Goal: Task Accomplishment & Management: Complete application form

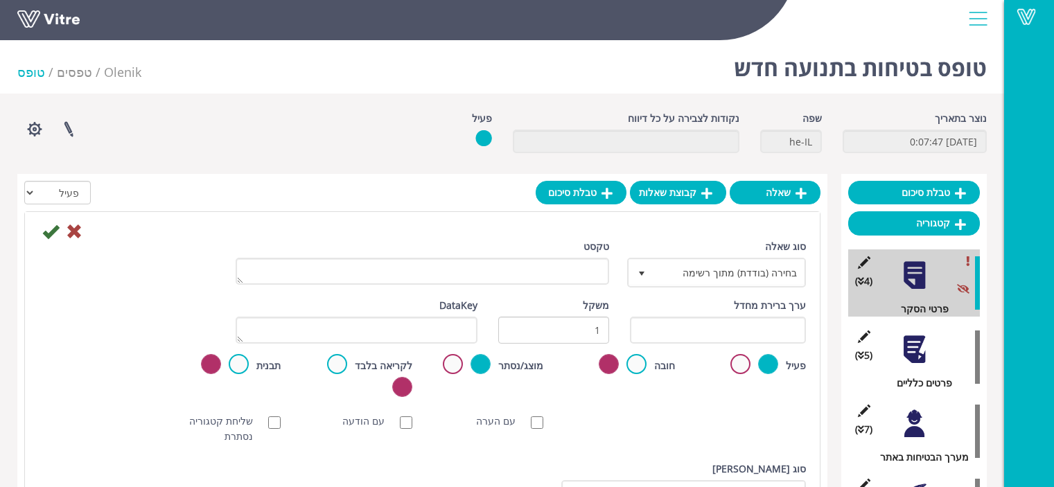
scroll to position [69, 0]
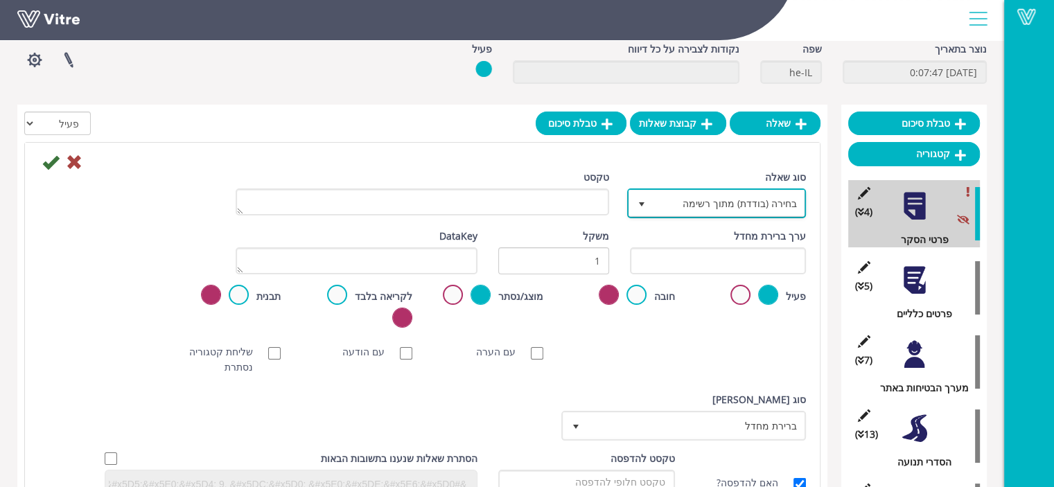
click at [745, 206] on span "בחירה (בודדת) מתוך רשימה" at bounding box center [728, 202] width 151 height 25
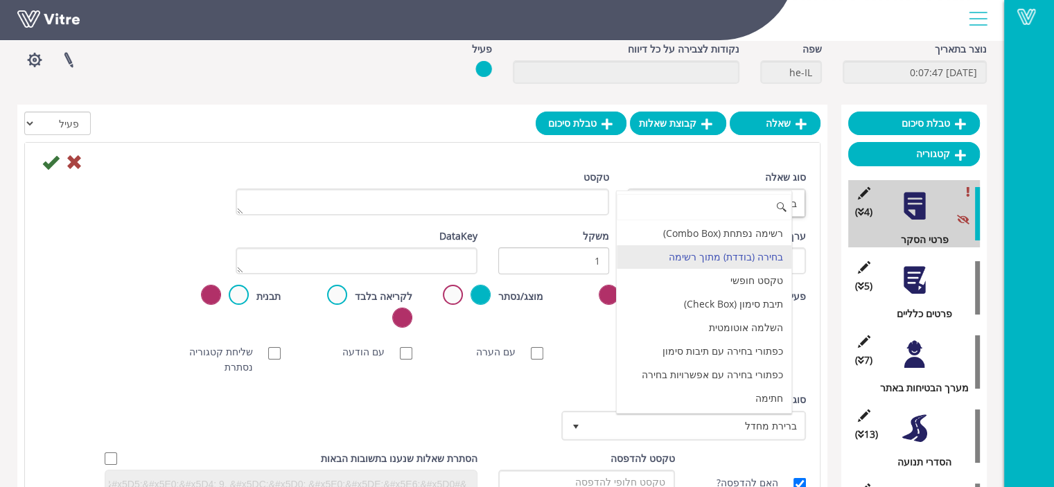
click at [745, 206] on input at bounding box center [704, 207] width 175 height 26
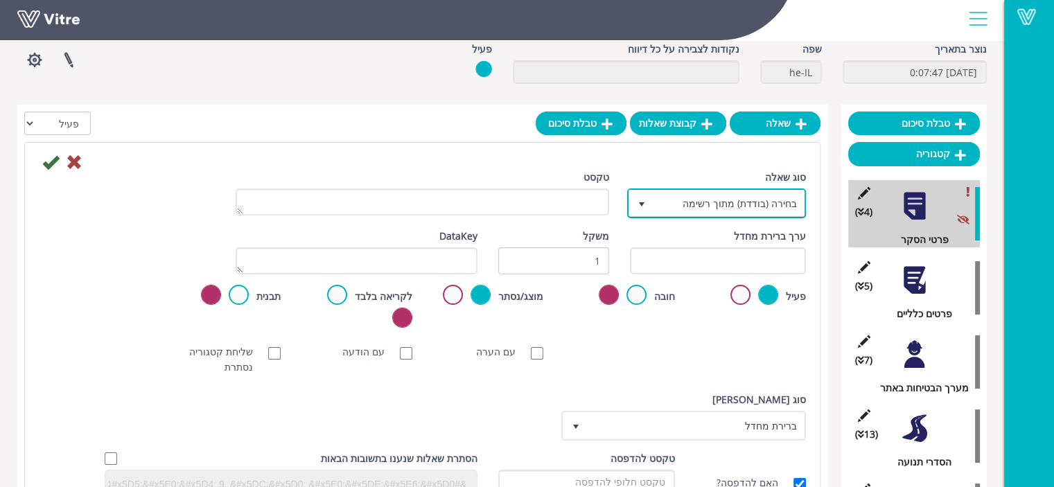
click at [743, 202] on span "בחירה (בודדת) מתוך רשימה" at bounding box center [728, 202] width 151 height 25
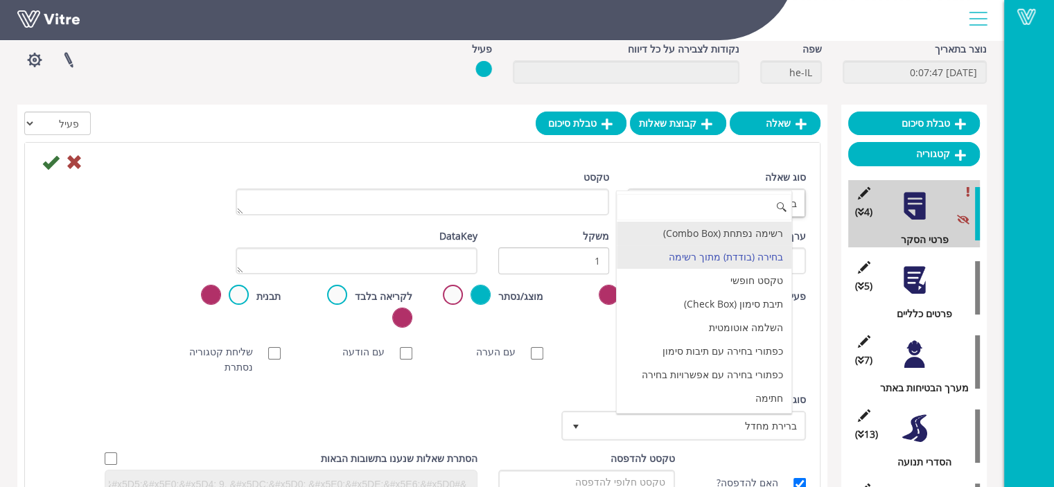
click at [735, 232] on li "רשימה נפתחת (Combo Box)" at bounding box center [704, 234] width 175 height 24
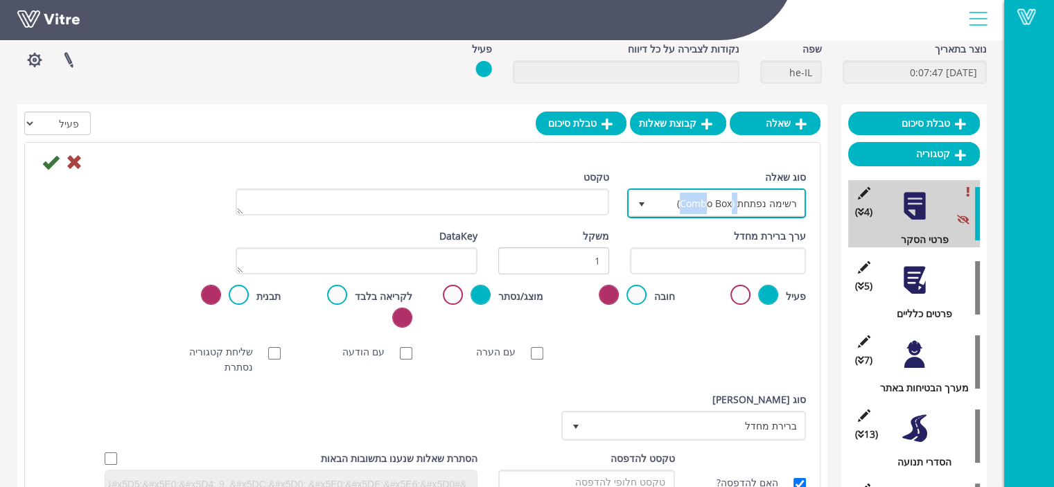
drag, startPoint x: 741, startPoint y: 204, endPoint x: 712, endPoint y: 205, distance: 29.1
click at [712, 205] on span "רשימה נפתחת (Combo Box)" at bounding box center [728, 202] width 151 height 25
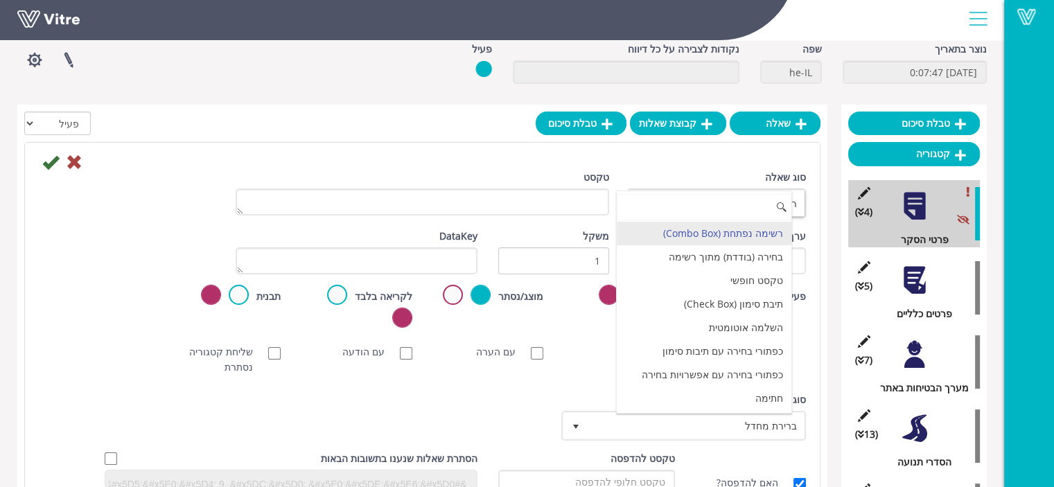
click at [687, 210] on input at bounding box center [704, 207] width 175 height 26
click at [743, 236] on li "רשימה נפתחת (Combo Box)" at bounding box center [704, 234] width 175 height 24
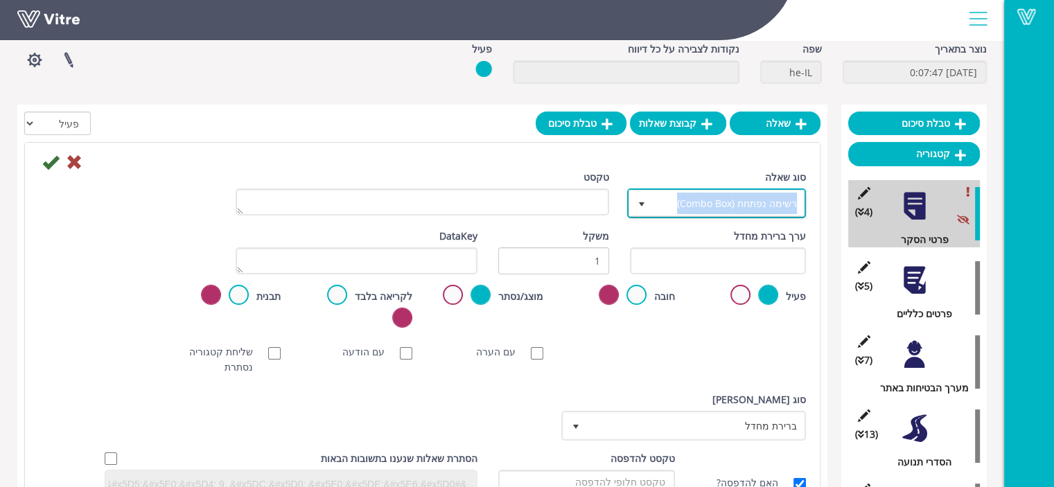
drag, startPoint x: 673, startPoint y: 207, endPoint x: 797, endPoint y: 204, distance: 124.7
click at [797, 204] on span "רשימה נפתחת (Combo Box)" at bounding box center [728, 202] width 151 height 25
click at [751, 207] on span "רשימה נפתחת (Combo Box)" at bounding box center [728, 202] width 151 height 25
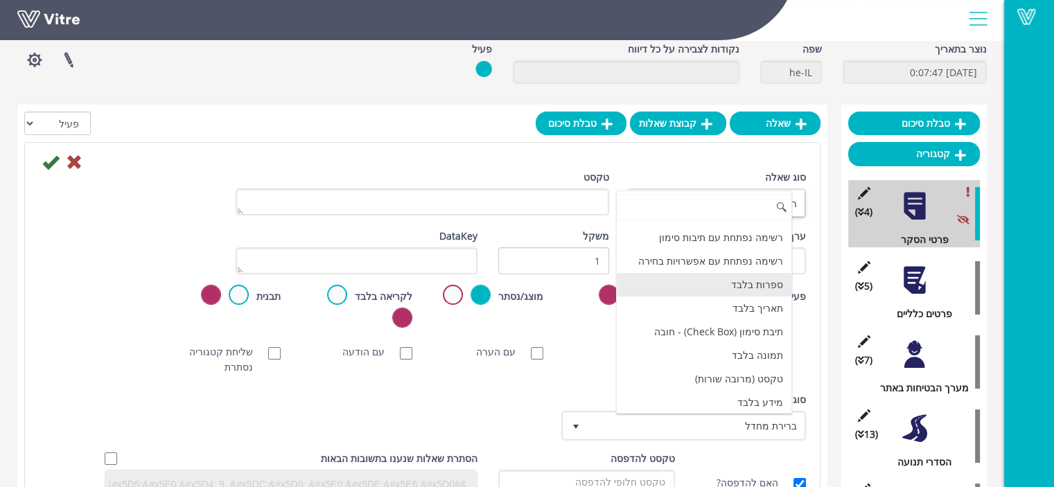
scroll to position [208, 0]
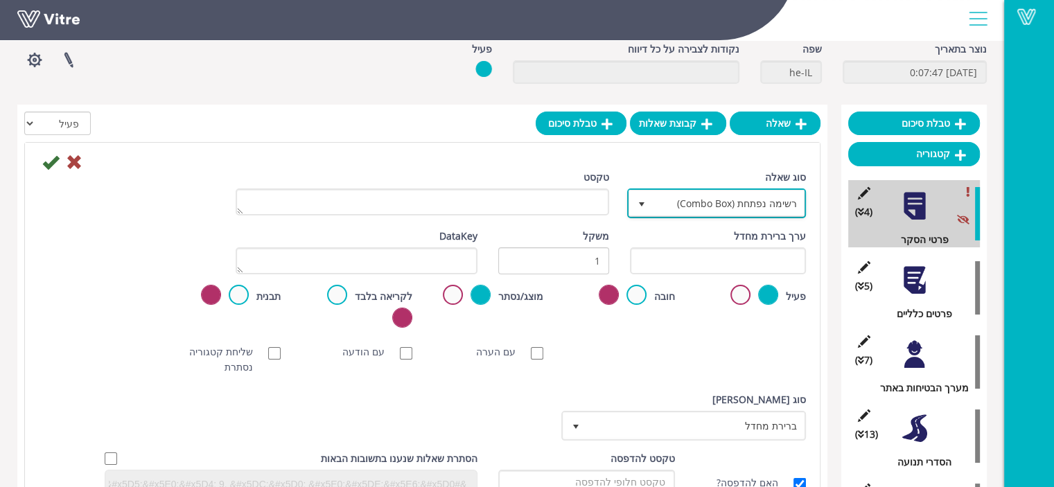
click at [754, 204] on span "רשימה נפתחת (Combo Box)" at bounding box center [728, 202] width 151 height 25
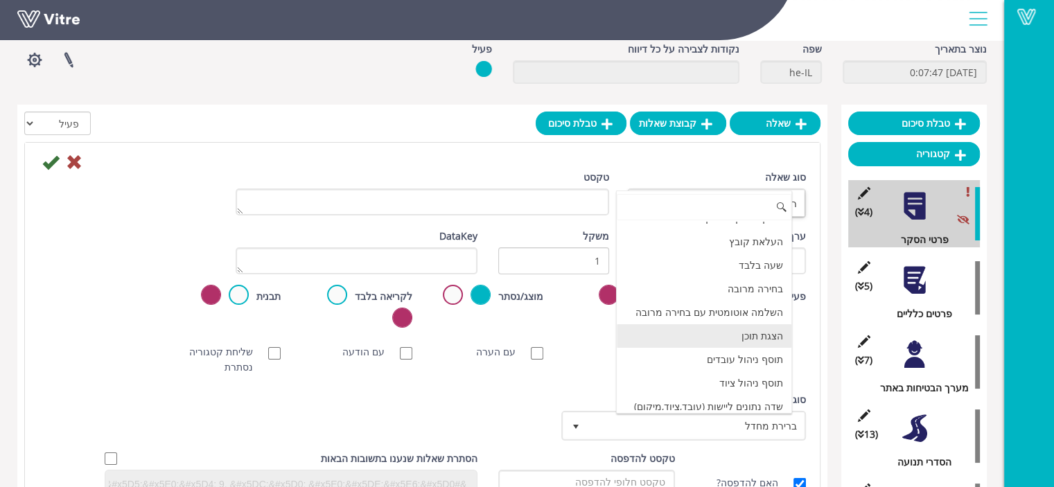
scroll to position [416, 0]
click at [545, 151] on div "סוג שאלה רשימה נפתחת (Combo Box) 2 טקסט ערך ברירת מחדל משקל 1 DataKey פעיל חובה…" at bounding box center [422, 336] width 795 height 387
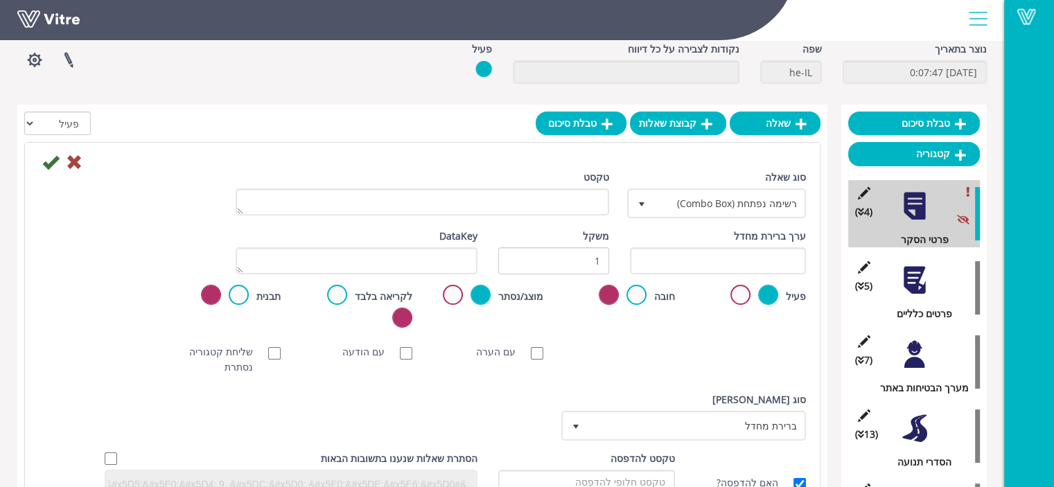
click at [911, 218] on div at bounding box center [913, 205] width 31 height 31
click at [914, 285] on div at bounding box center [913, 280] width 31 height 31
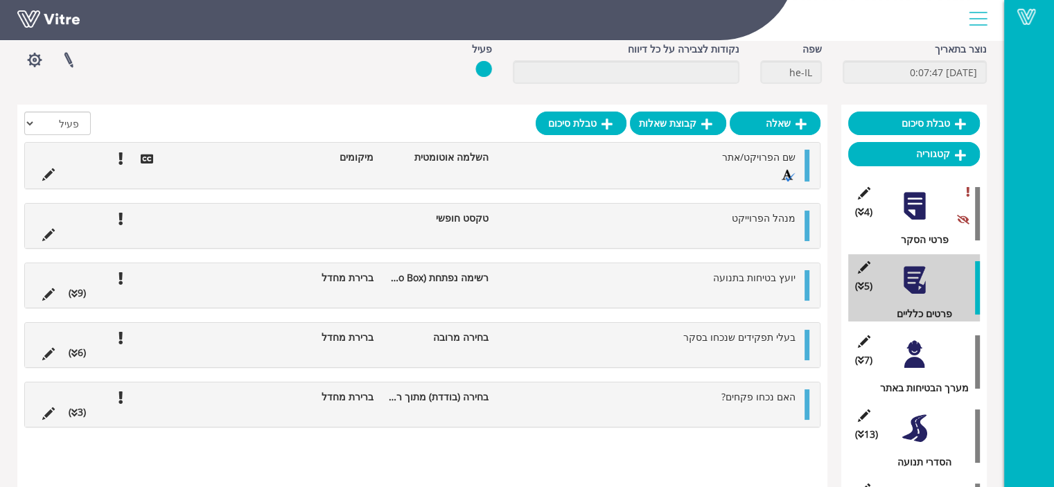
click at [914, 207] on div at bounding box center [913, 205] width 31 height 31
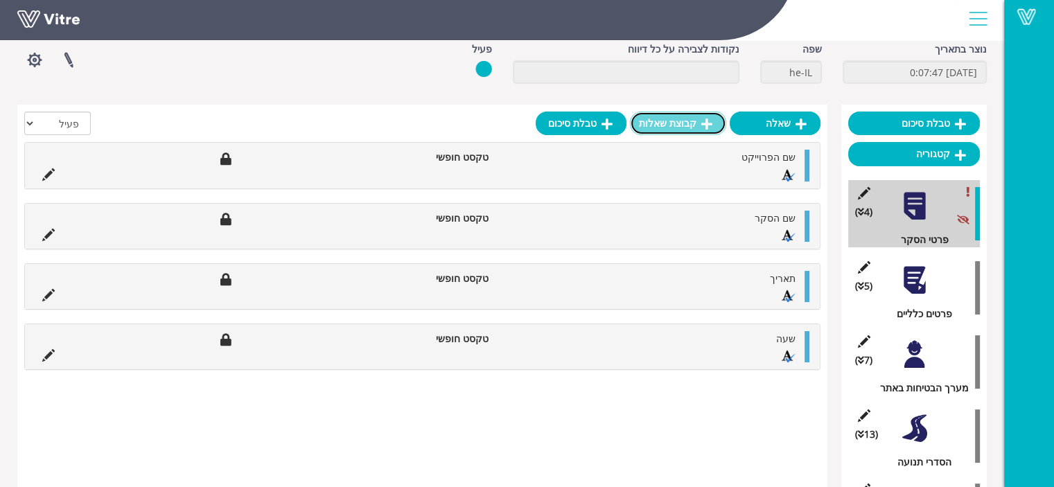
click at [704, 125] on icon at bounding box center [706, 124] width 11 height 12
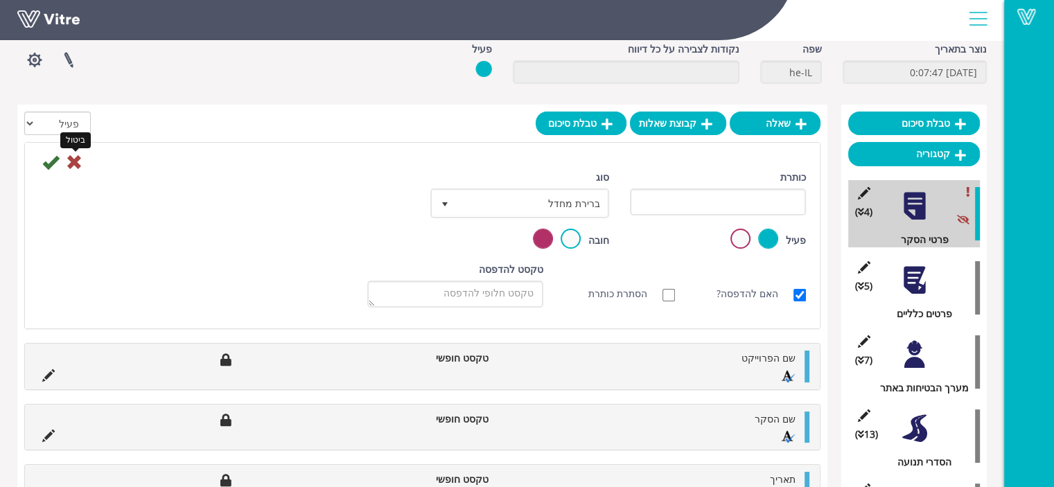
click at [75, 164] on icon at bounding box center [74, 162] width 17 height 17
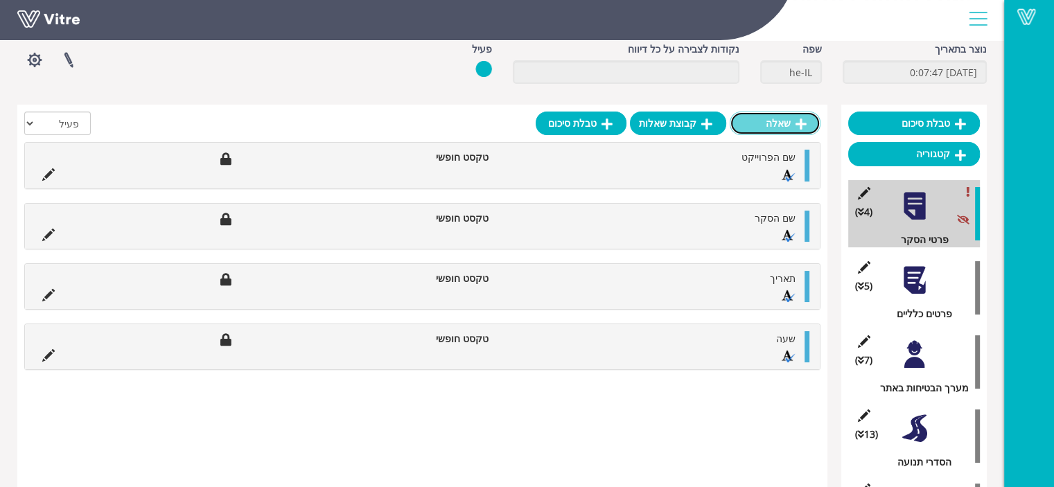
click at [768, 127] on link "שאלה" at bounding box center [774, 124] width 91 height 24
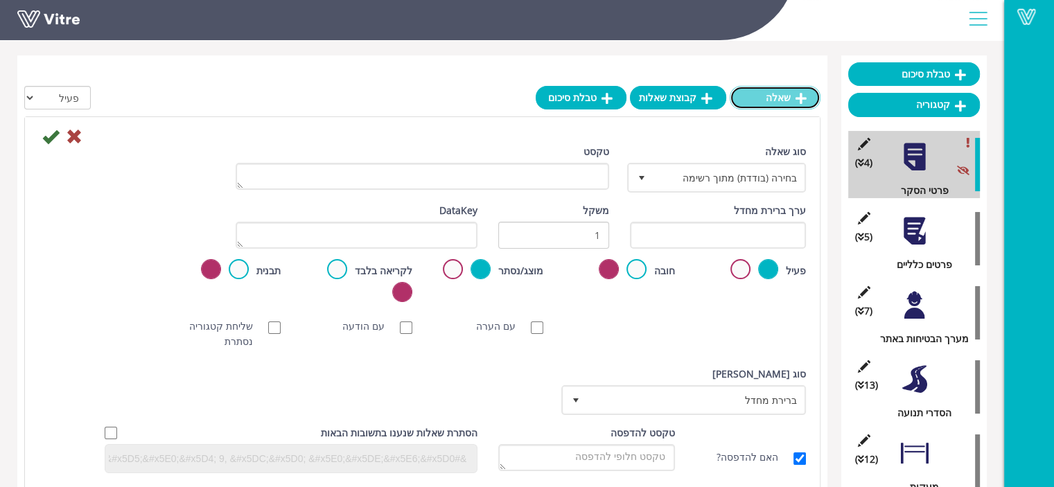
scroll to position [139, 0]
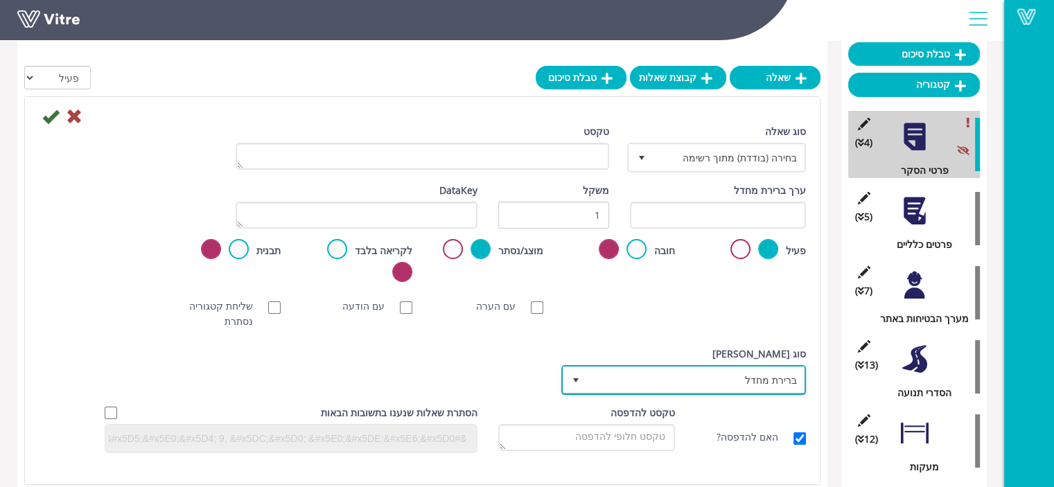
click at [698, 367] on span "ברירת מחדל" at bounding box center [695, 379] width 217 height 25
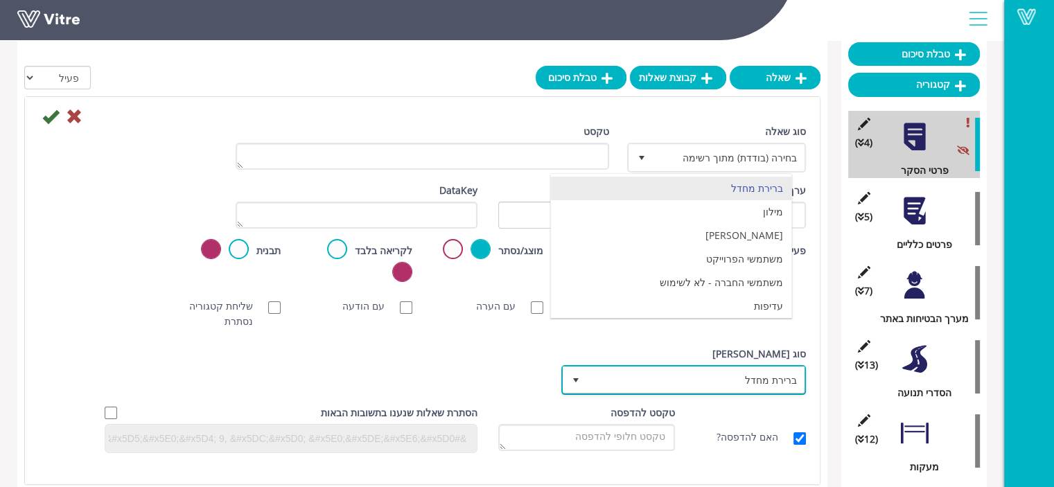
click at [698, 367] on span "ברירת מחדל" at bounding box center [695, 379] width 217 height 25
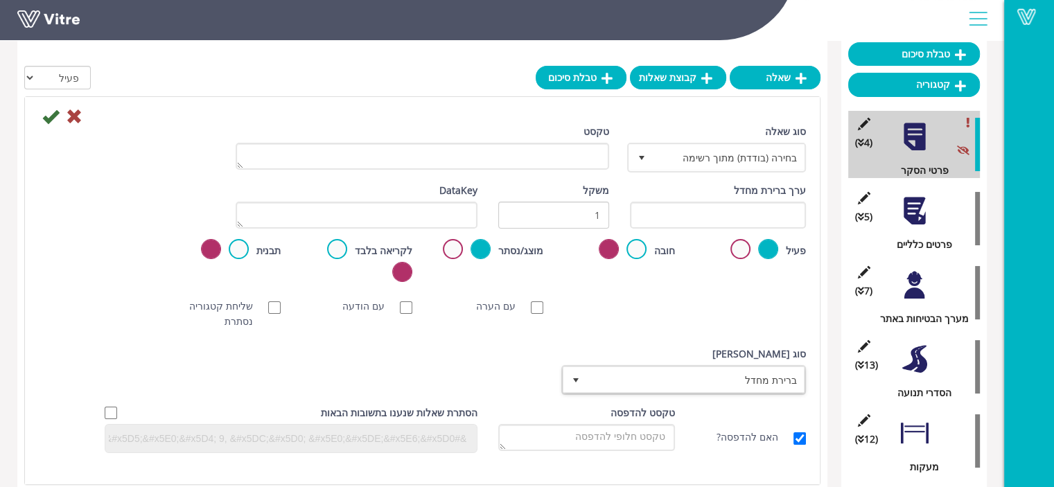
click at [911, 141] on div at bounding box center [913, 136] width 31 height 31
click at [916, 218] on div at bounding box center [913, 210] width 31 height 31
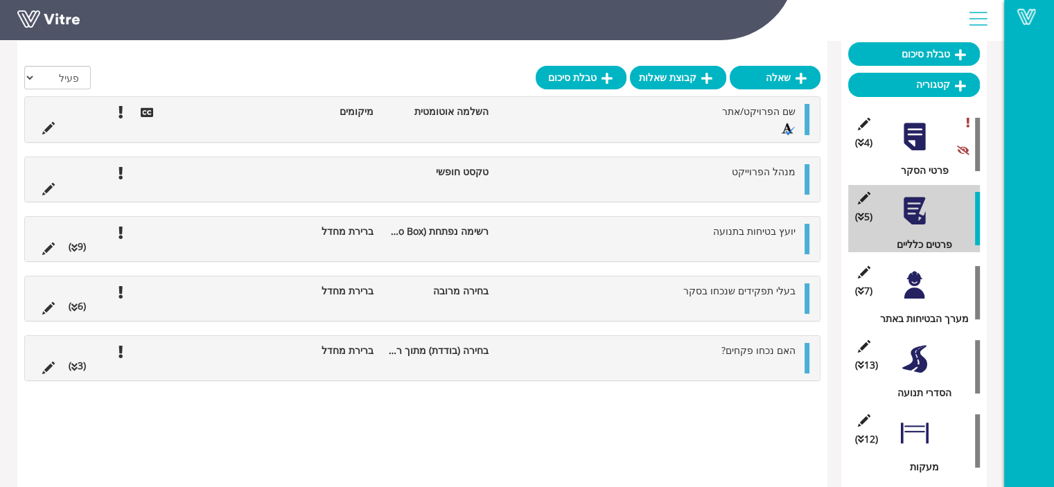
click at [912, 132] on div at bounding box center [913, 136] width 31 height 31
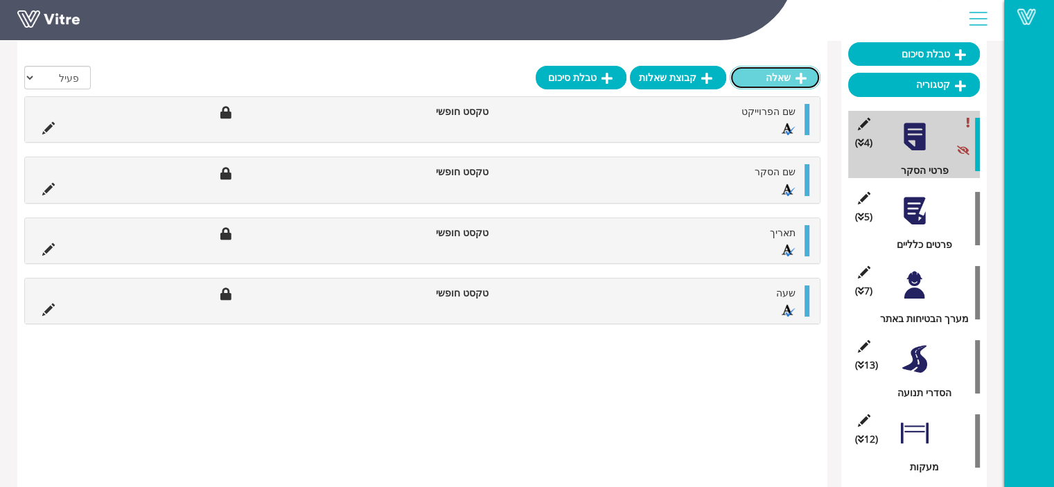
click at [797, 82] on icon at bounding box center [800, 78] width 11 height 12
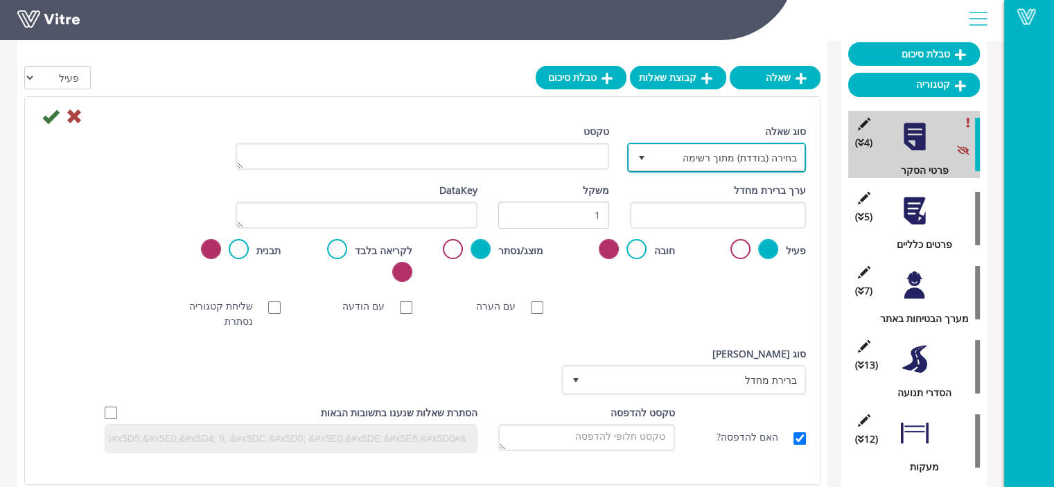
click at [779, 158] on span "בחירה (בודדת) מתוך רשימה" at bounding box center [728, 157] width 151 height 25
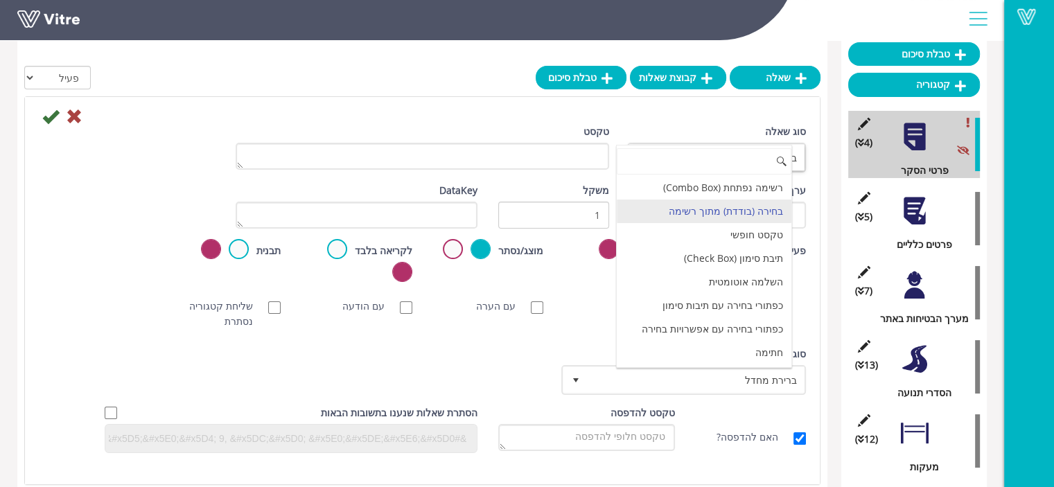
click at [744, 126] on div "סוג שאלה בחירה (בודדת) מתוך רשימה 3" at bounding box center [718, 148] width 176 height 48
